Goal: Task Accomplishment & Management: Use online tool/utility

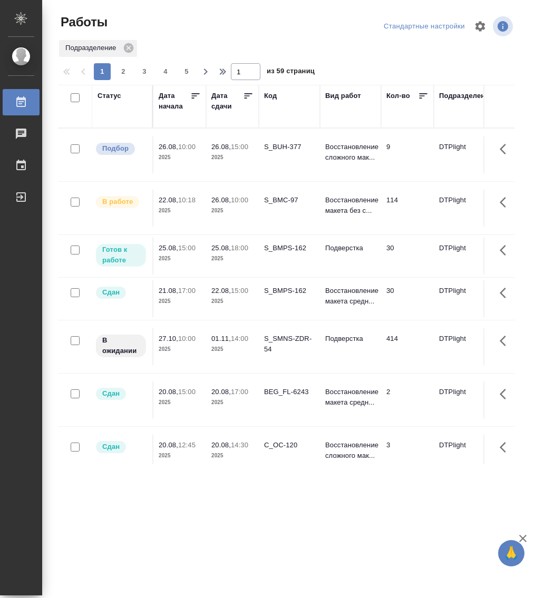
click at [228, 251] on p "25.08," at bounding box center [221, 248] width 20 height 8
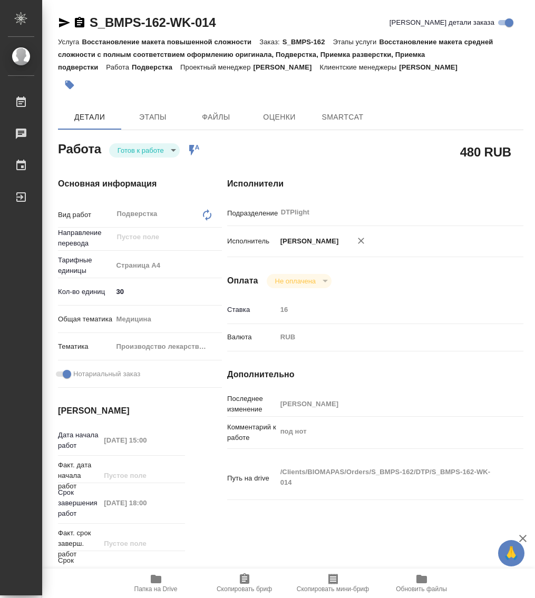
type textarea "x"
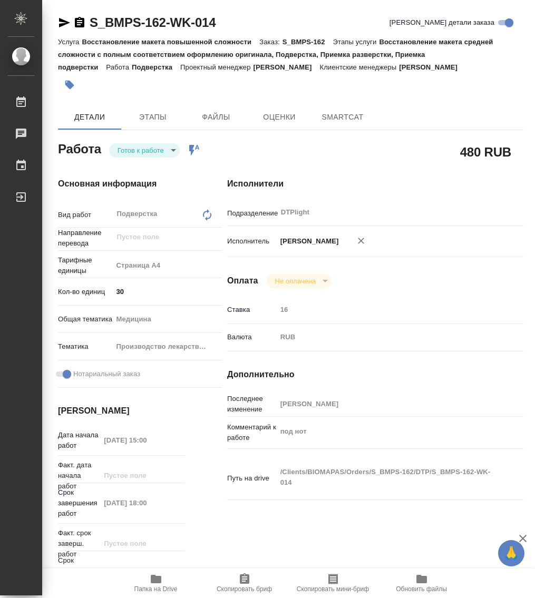
type textarea "x"
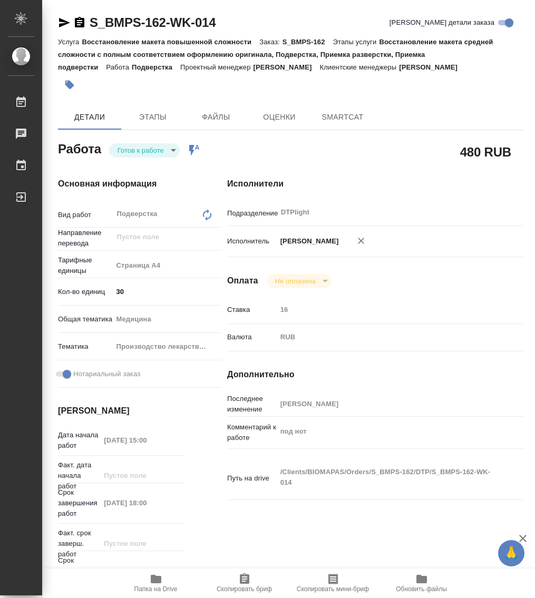
type textarea "x"
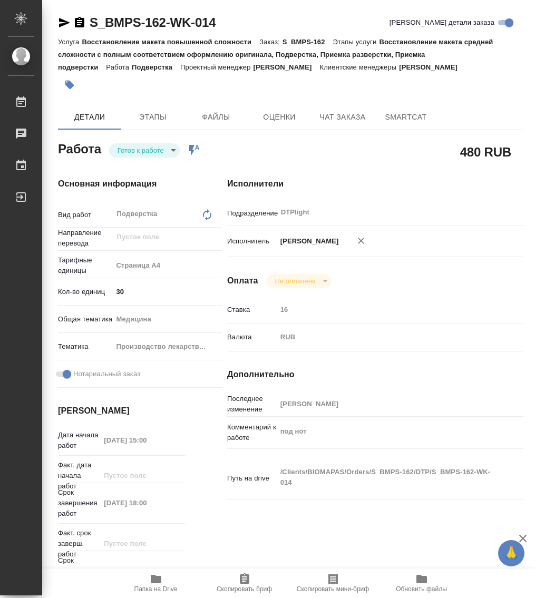
type textarea "x"
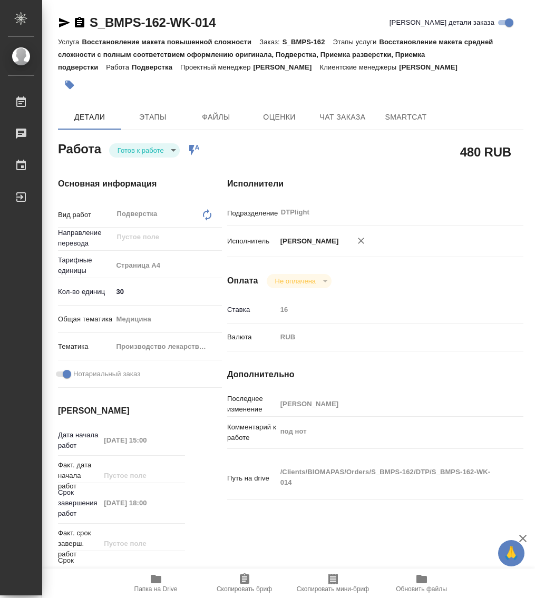
type textarea "x"
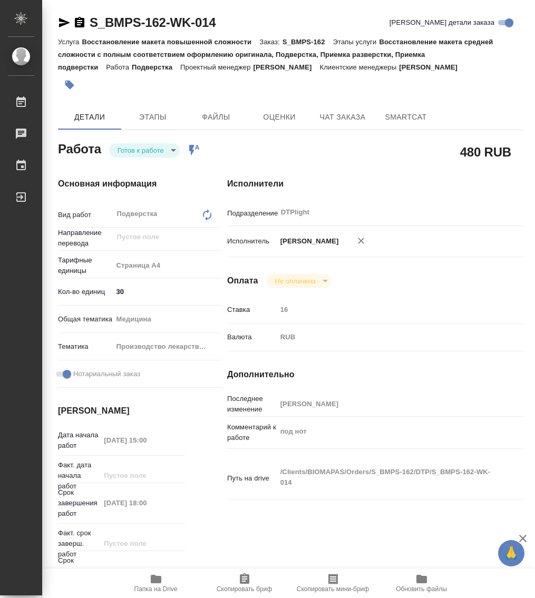
type textarea "x"
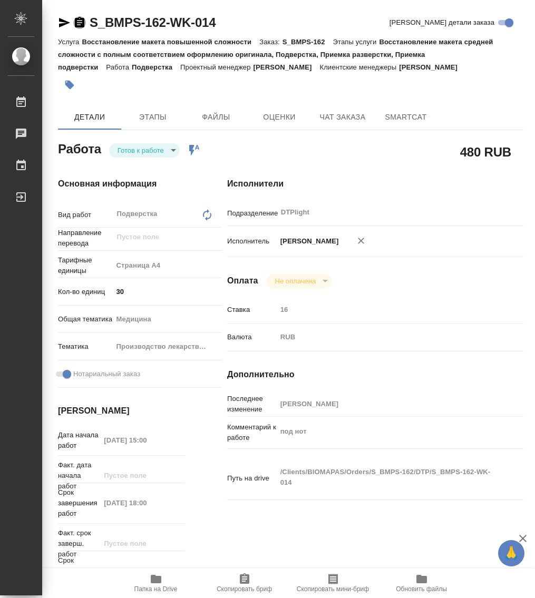
click at [77, 20] on icon "button" at bounding box center [79, 22] width 9 height 11
click at [135, 157] on div "Основная информация Вид работ Подверстка x ​ Направление перевода ​ Тарифные ед…" at bounding box center [121, 387] width 169 height 461
click at [139, 154] on body "🙏 .cls-1 fill:#fff; AWATERA Работы 0 Чаты График Выйти S_BMPS-162-WK-014 Кратко…" at bounding box center [267, 299] width 535 height 598
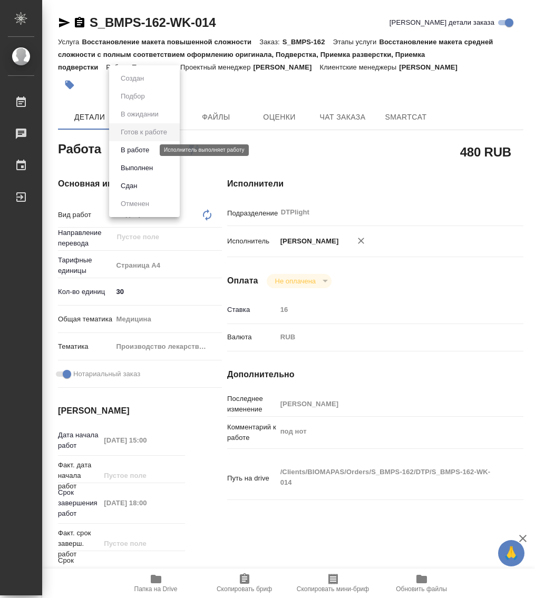
click at [144, 150] on button "В работе" at bounding box center [135, 150] width 35 height 12
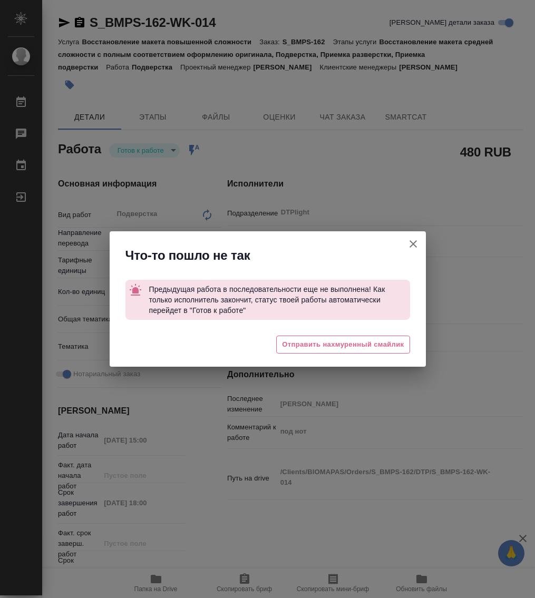
type textarea "x"
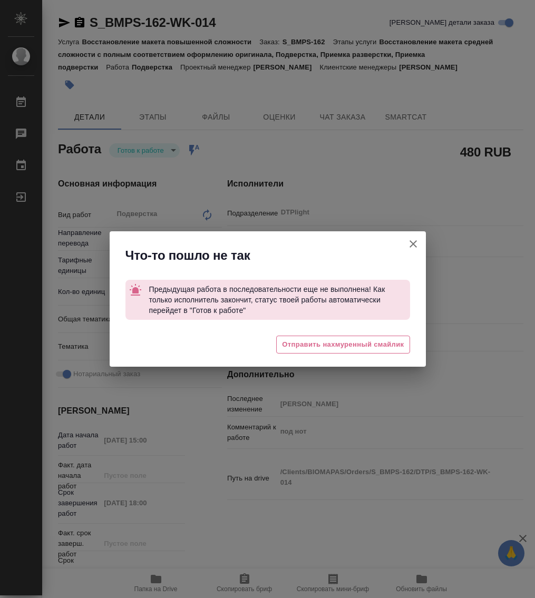
type textarea "x"
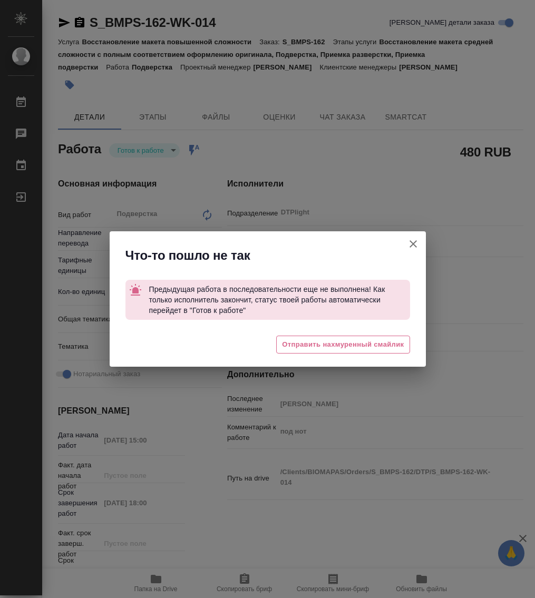
type textarea "x"
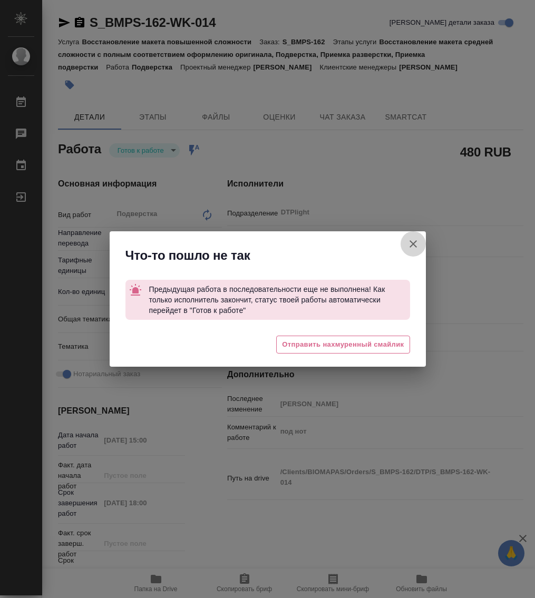
click at [410, 243] on icon "button" at bounding box center [413, 244] width 13 height 13
type textarea "x"
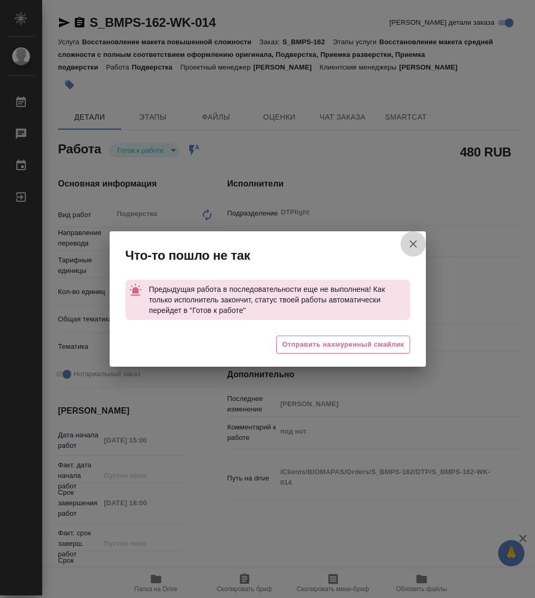
type textarea "x"
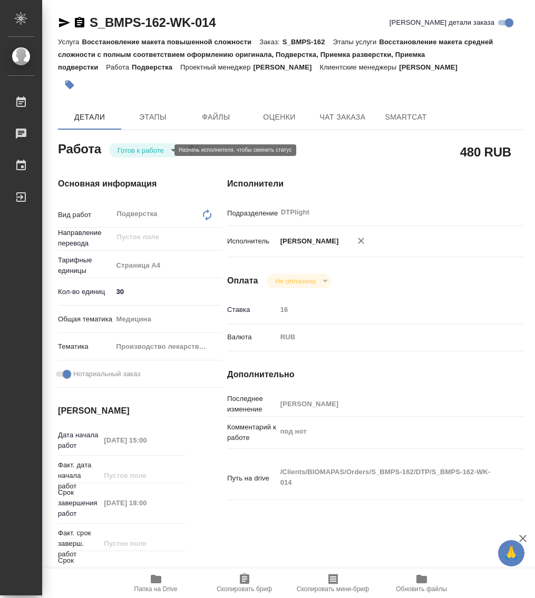
click at [153, 150] on body "🙏 .cls-1 fill:#fff; AWATERA Работы 0 Чаты График Выйти S_BMPS-162-WK-014 Кратко…" at bounding box center [267, 299] width 535 height 598
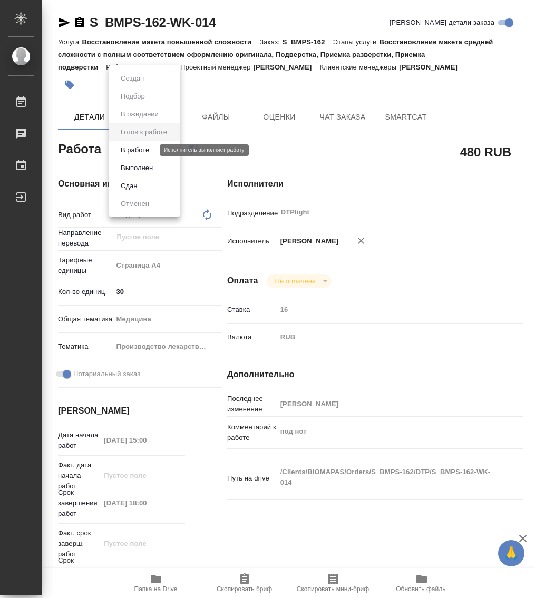
click at [142, 147] on button "В работе" at bounding box center [135, 150] width 35 height 12
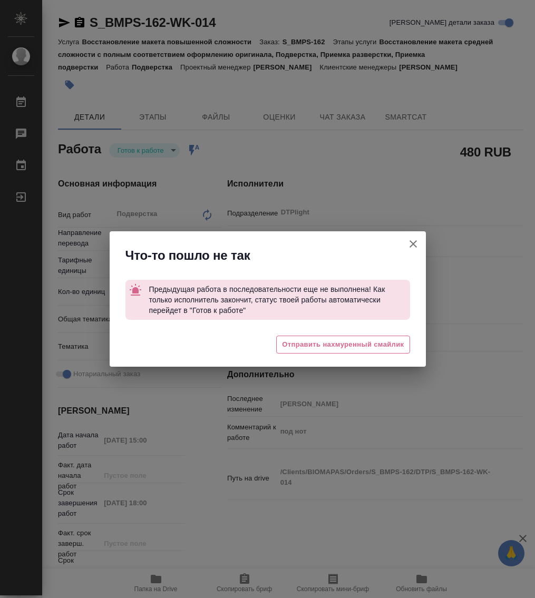
type textarea "x"
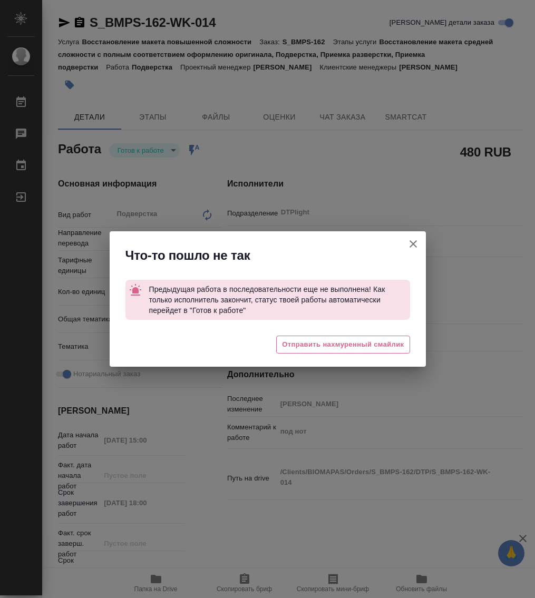
type textarea "x"
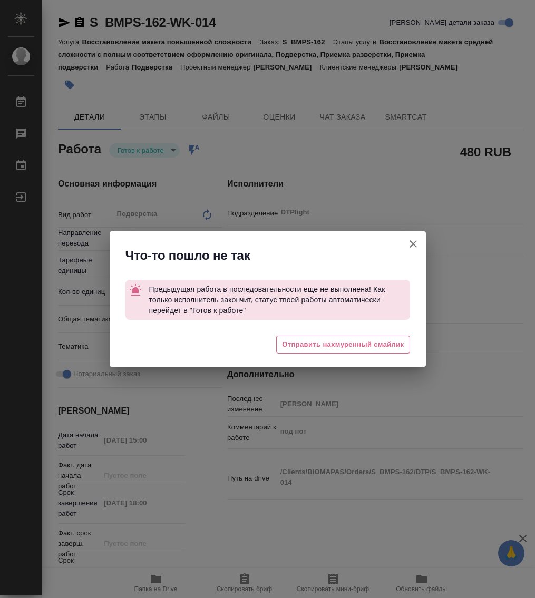
type textarea "x"
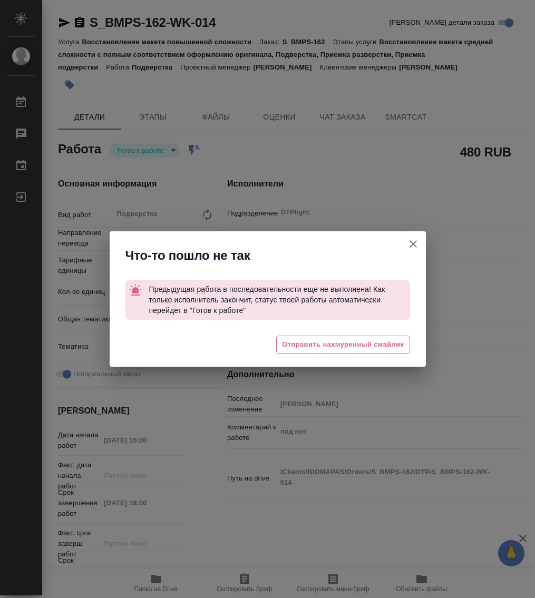
type textarea "x"
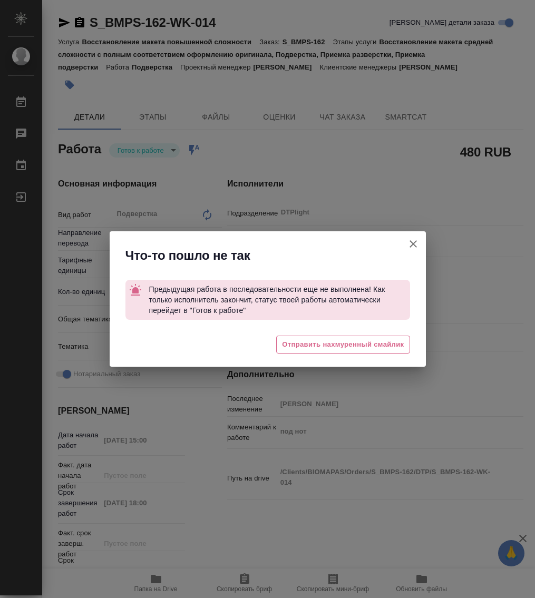
click at [412, 242] on icon "button" at bounding box center [413, 243] width 7 height 7
type textarea "x"
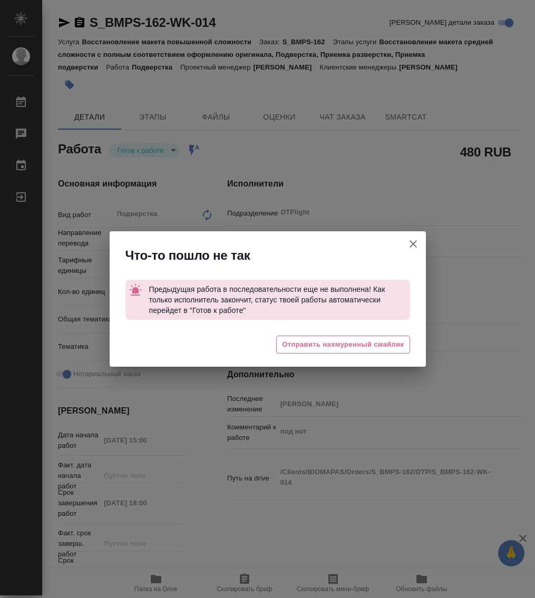
type textarea "x"
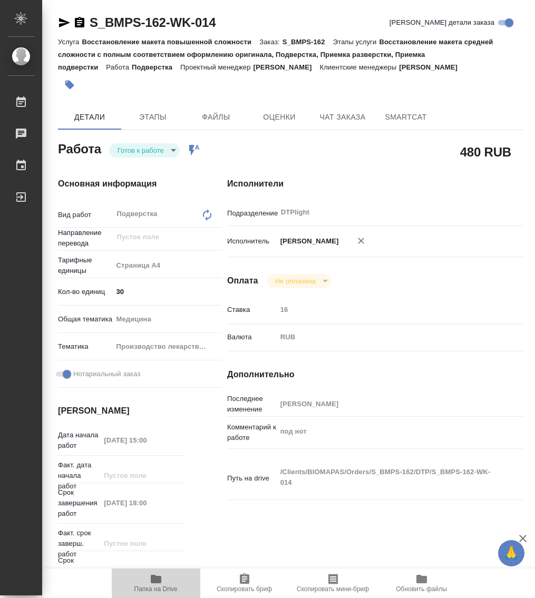
click at [165, 582] on span "Папка на Drive" at bounding box center [156, 583] width 76 height 20
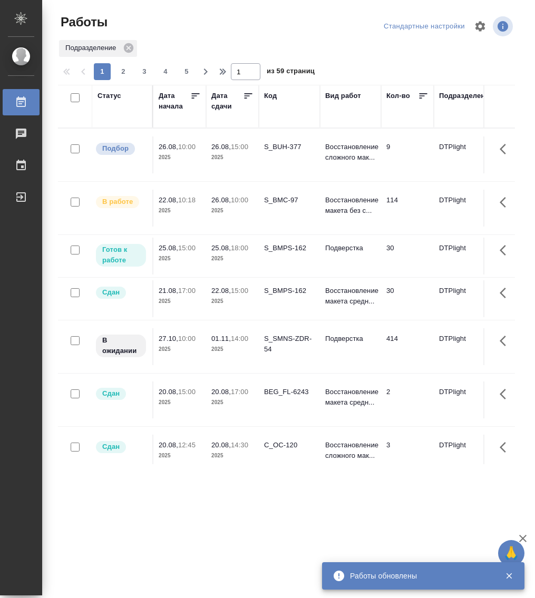
click at [120, 96] on div "Статус" at bounding box center [110, 96] width 24 height 11
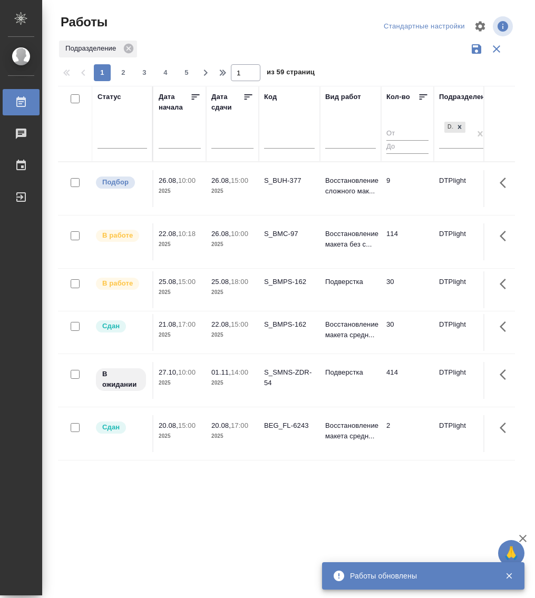
click at [122, 149] on div at bounding box center [123, 142] width 50 height 27
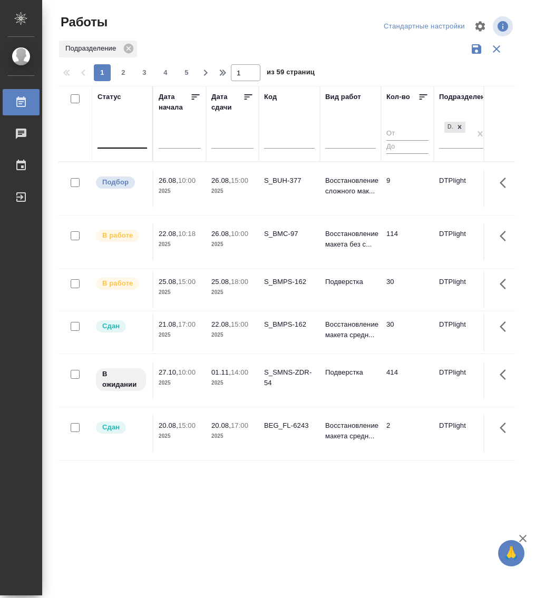
click at [127, 147] on div at bounding box center [123, 139] width 50 height 20
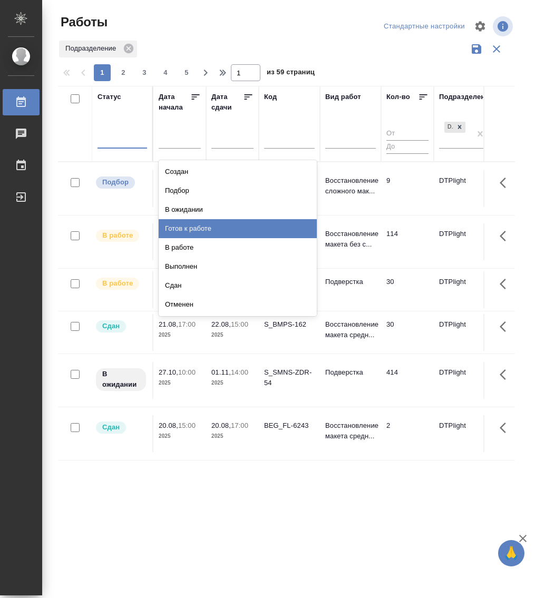
click at [216, 231] on div "Готов к работе" at bounding box center [238, 228] width 158 height 19
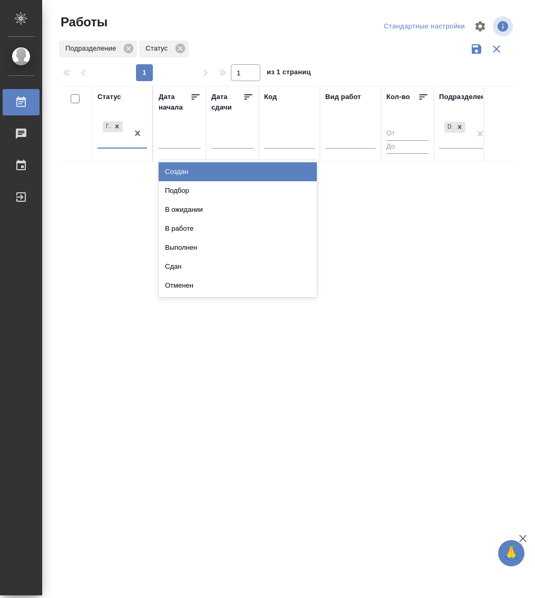
click at [131, 147] on div at bounding box center [137, 133] width 19 height 28
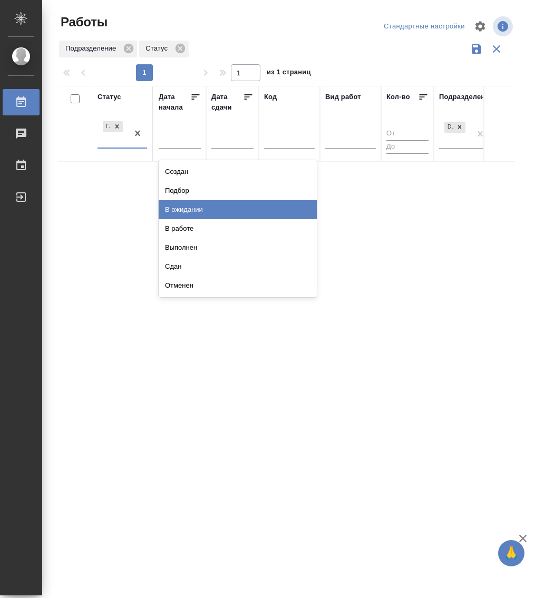
click at [223, 209] on div "В ожидании" at bounding box center [238, 209] width 158 height 19
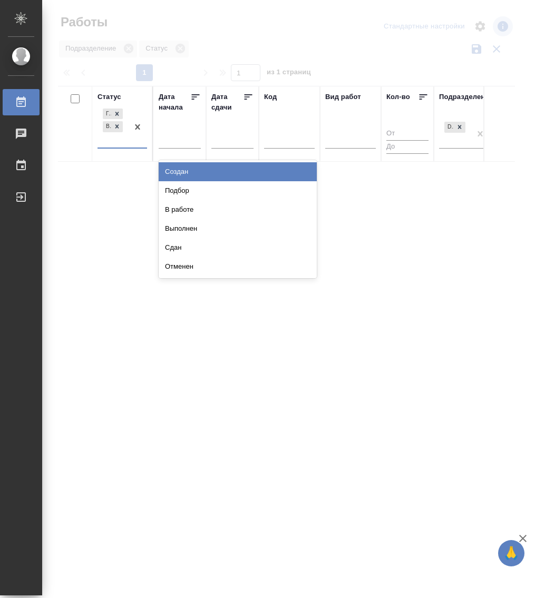
click at [125, 144] on div "Готов к работе В ожидании" at bounding box center [113, 126] width 31 height 41
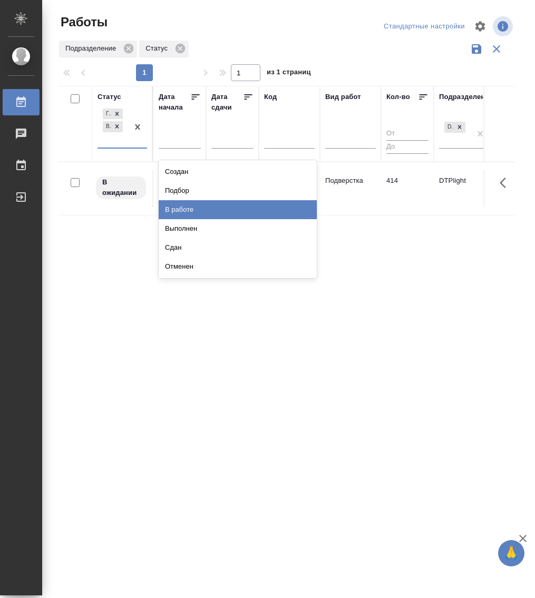
click at [201, 208] on div "В работе" at bounding box center [238, 209] width 158 height 19
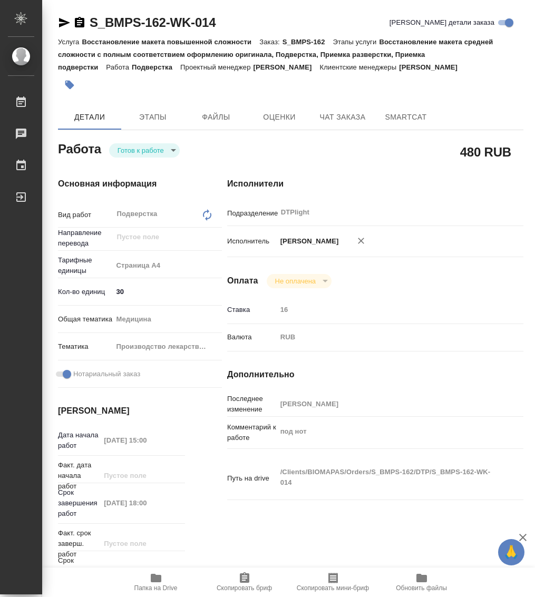
type textarea "x"
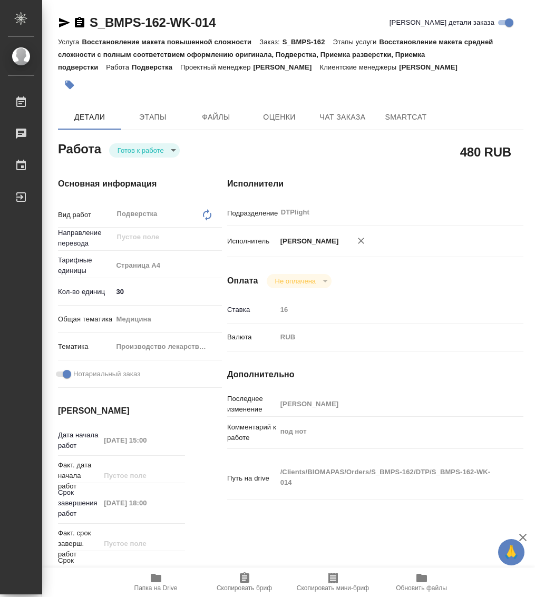
type textarea "x"
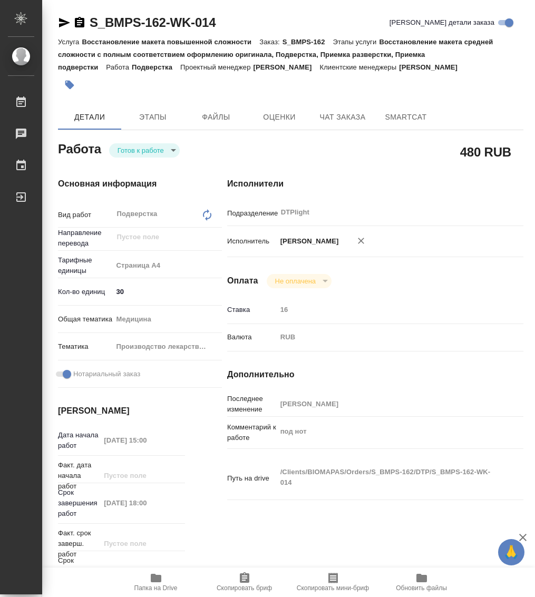
type textarea "x"
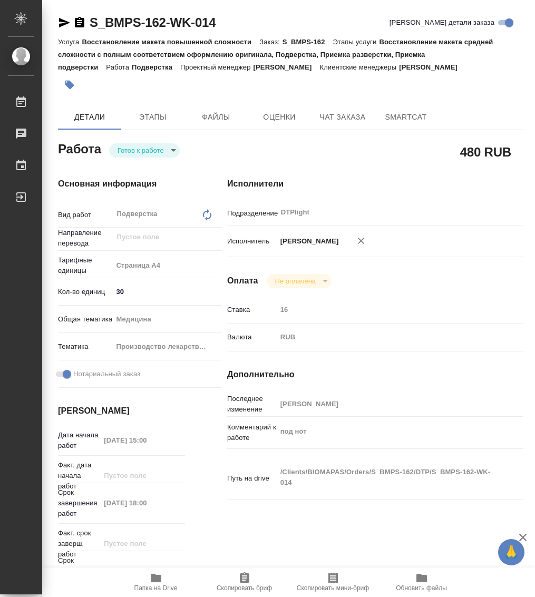
type textarea "x"
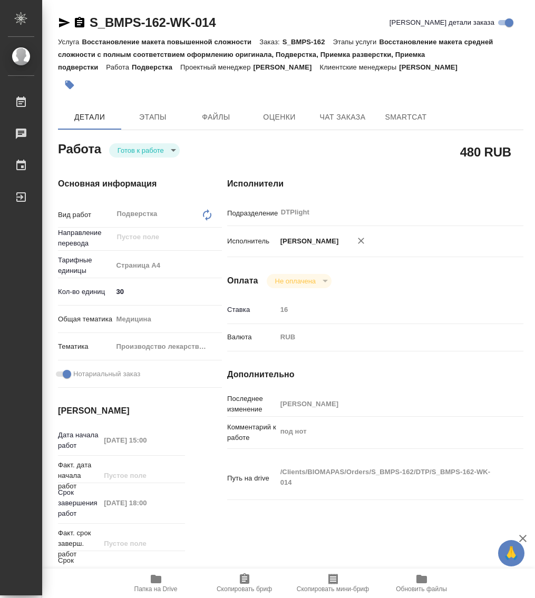
type textarea "x"
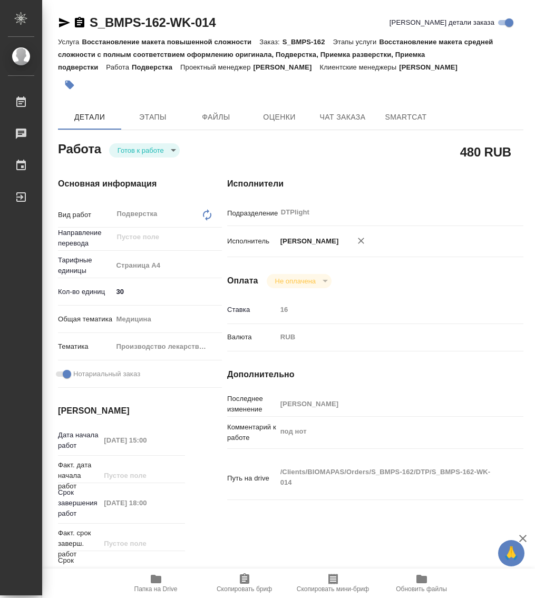
type textarea "x"
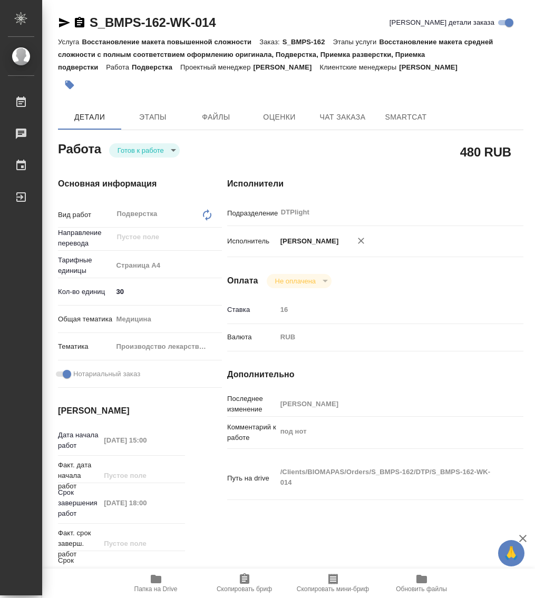
click at [132, 153] on body "🙏 .cls-1 fill:#fff; AWATERA Работы 0 Чаты График Выйти S_BMPS-162-WK-014 Кратко…" at bounding box center [267, 299] width 535 height 598
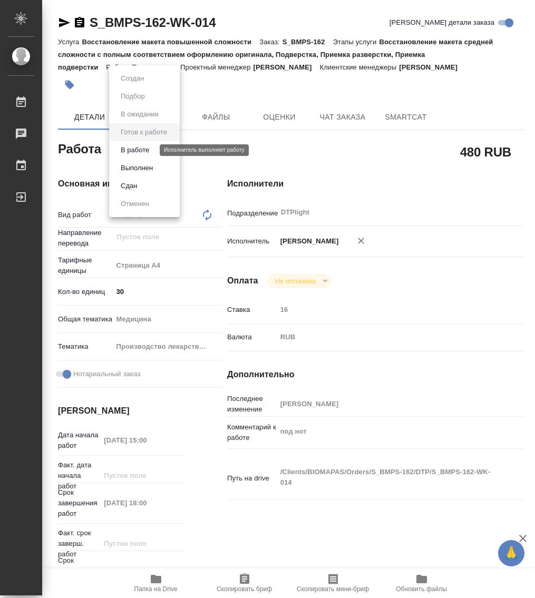
click at [137, 147] on button "В работе" at bounding box center [135, 150] width 35 height 12
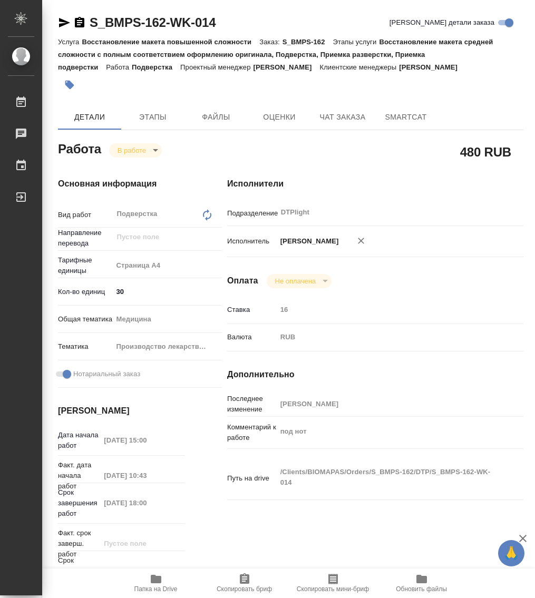
type textarea "x"
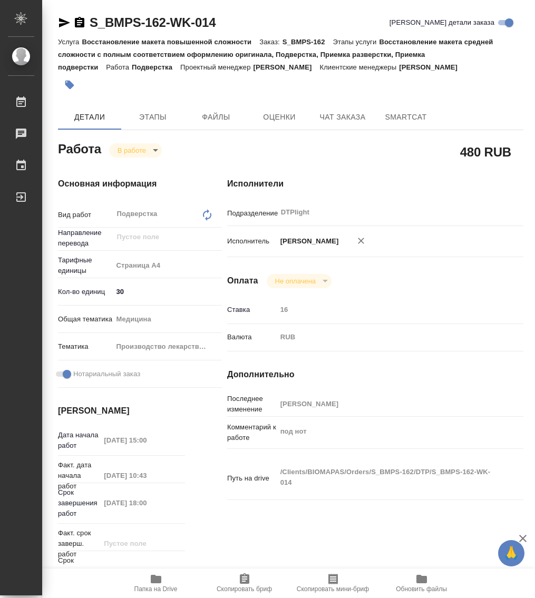
type textarea "x"
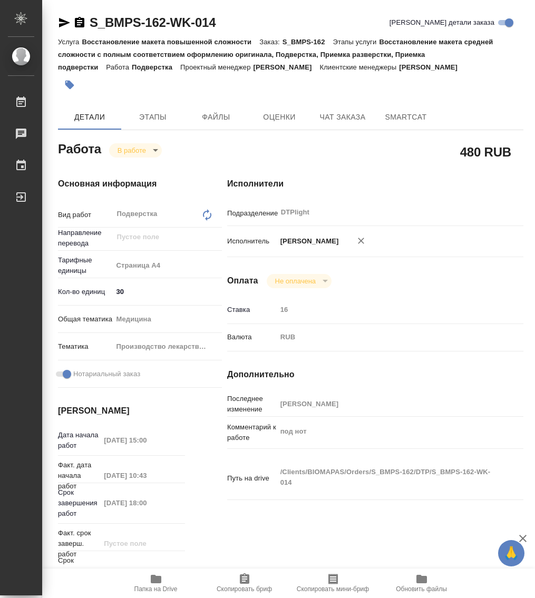
type textarea "x"
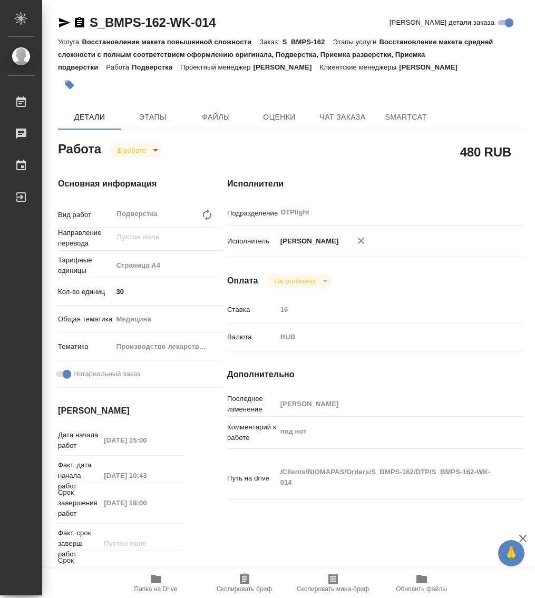
type textarea "x"
